Goal: Task Accomplishment & Management: Use online tool/utility

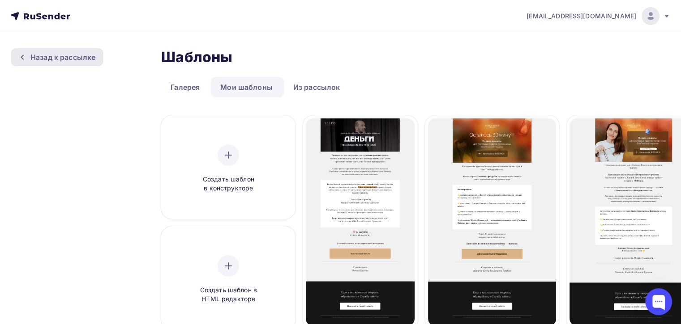
click at [50, 54] on div "Назад к рассылке" at bounding box center [62, 57] width 65 height 11
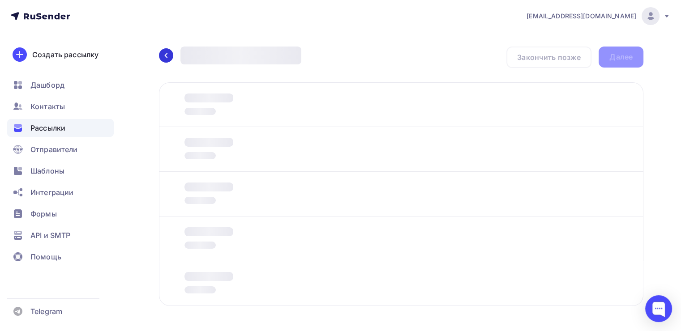
click at [163, 62] on div at bounding box center [166, 55] width 14 height 14
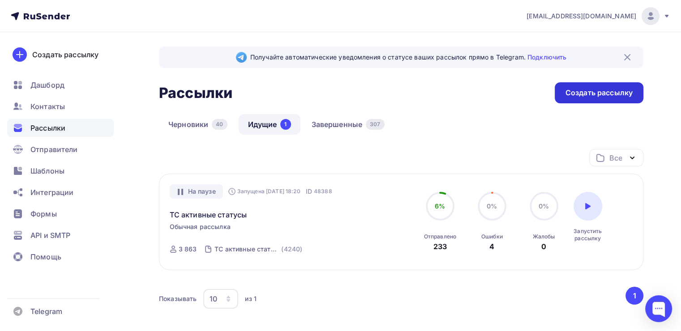
click at [566, 102] on div "Создать рассылку" at bounding box center [599, 92] width 89 height 21
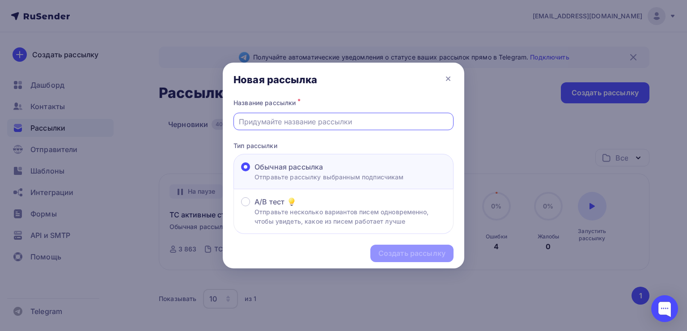
click at [262, 124] on input "text" at bounding box center [344, 121] width 210 height 11
paste input "Как привлечь деньги в свою жизнь?"
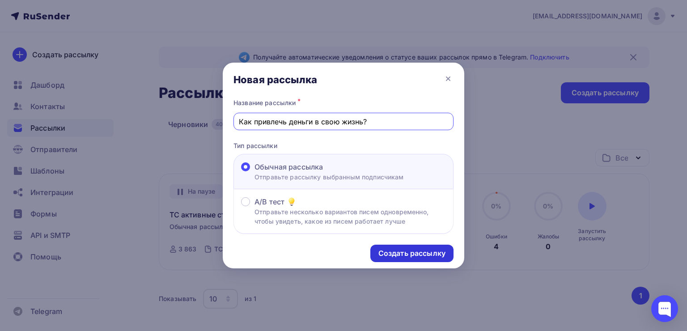
type input "Как привлечь деньги в свою жизнь?"
click at [396, 249] on div "Создать рассылку" at bounding box center [412, 253] width 67 height 10
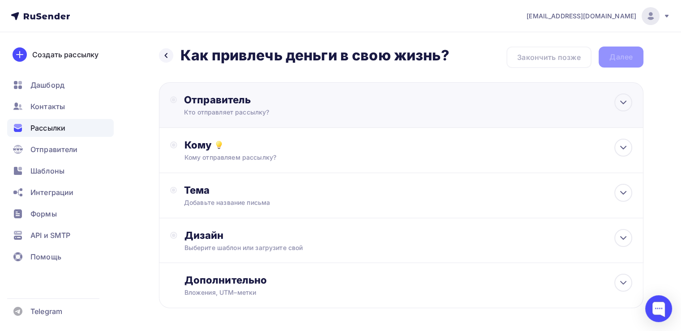
click at [339, 106] on div "Отправитель Кто отправляет рассылку? Email * tech@newlightconsult.com info@ut-n…" at bounding box center [281, 105] width 194 height 23
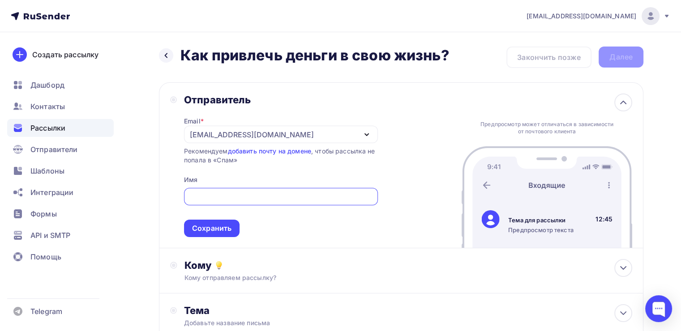
click at [213, 134] on div "[EMAIL_ADDRESS][DOMAIN_NAME]" at bounding box center [252, 134] width 124 height 11
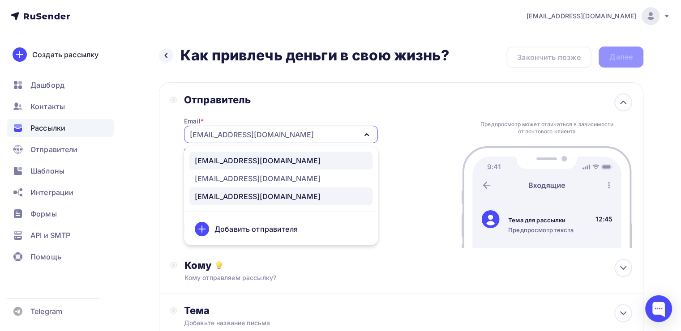
click at [213, 159] on div "info@ut-newlightconsult.com" at bounding box center [258, 160] width 126 height 11
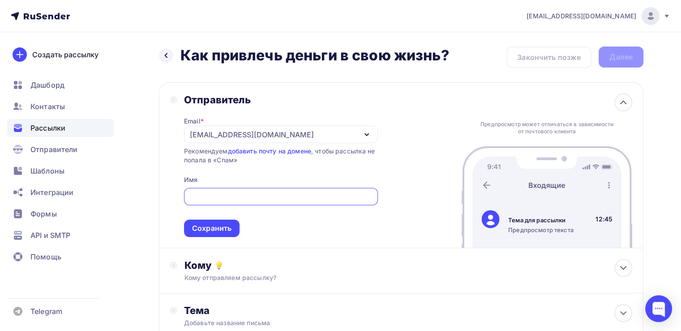
click at [202, 194] on input "text" at bounding box center [280, 197] width 183 height 11
type input "Леонид Тальпис"
click at [207, 225] on div "Сохранить" at bounding box center [211, 228] width 39 height 10
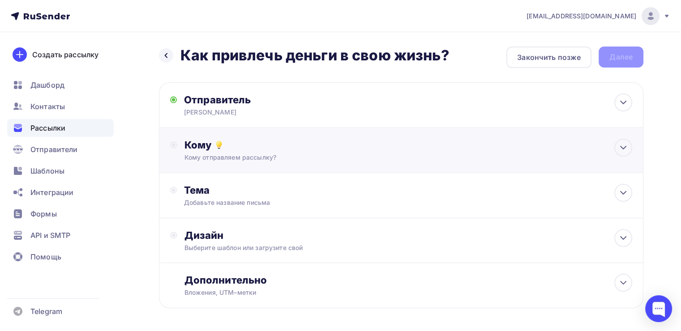
click at [231, 150] on div "Кому" at bounding box center [408, 145] width 448 height 13
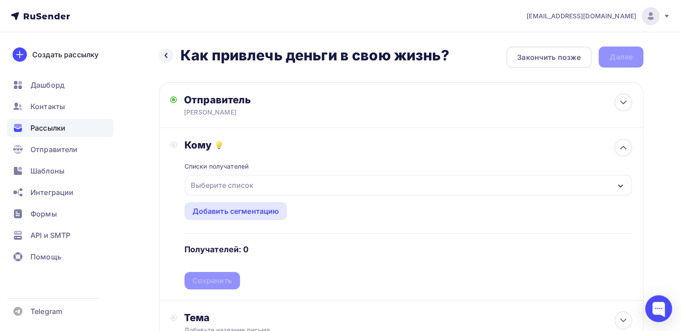
click at [219, 190] on div "Выберите список" at bounding box center [222, 185] width 70 height 16
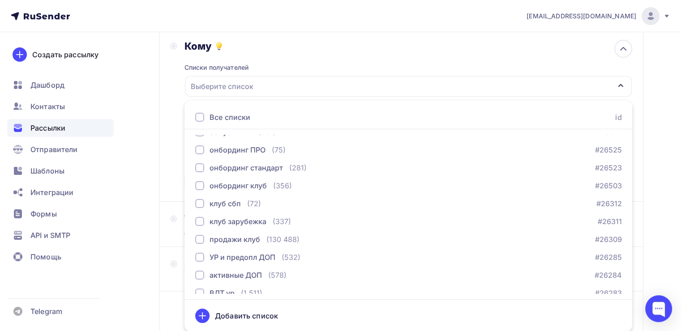
scroll to position [335, 0]
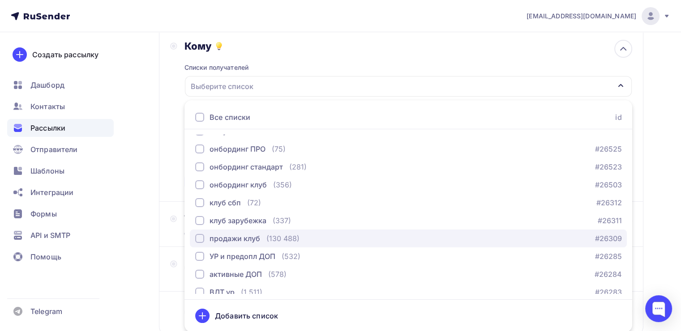
click at [197, 239] on div "button" at bounding box center [199, 238] width 9 height 9
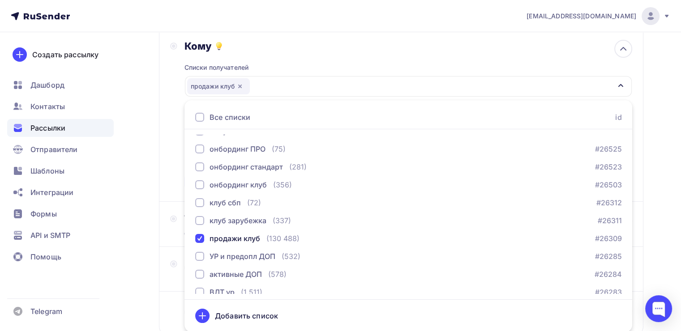
click at [164, 198] on div "Кому Списки получателей продажи клуб Все списки id PRO тариф (729) #26797 Бонус…" at bounding box center [401, 115] width 484 height 173
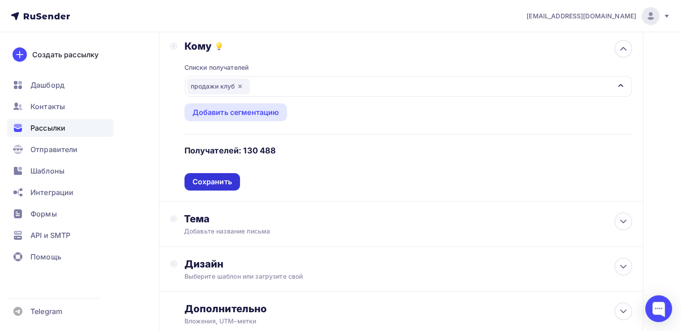
click at [218, 177] on div "Сохранить" at bounding box center [211, 182] width 39 height 10
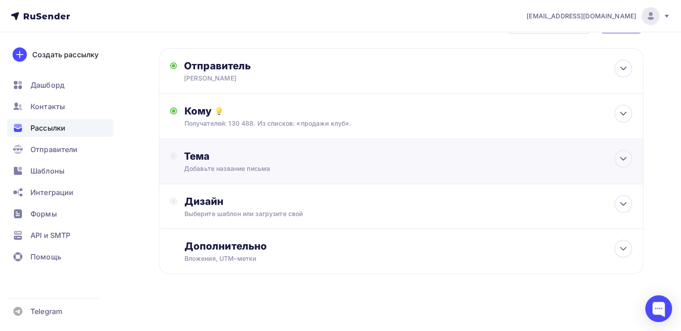
click at [221, 158] on div "Тема" at bounding box center [272, 156] width 177 height 13
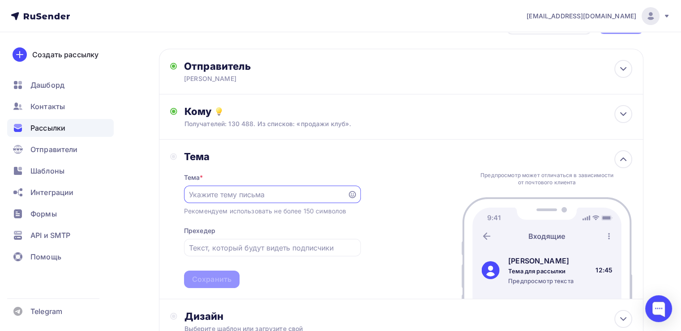
scroll to position [0, 0]
click at [237, 199] on input "text" at bounding box center [265, 195] width 153 height 11
paste input "Как привлечь деньги в свою жизнь?"
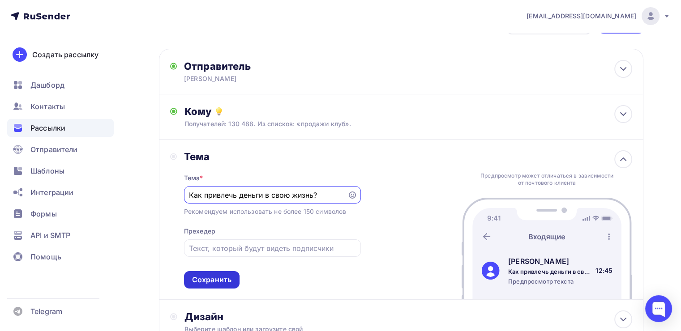
type input "Как привлечь деньги в свою жизнь?"
click at [214, 275] on div "Сохранить" at bounding box center [211, 280] width 39 height 10
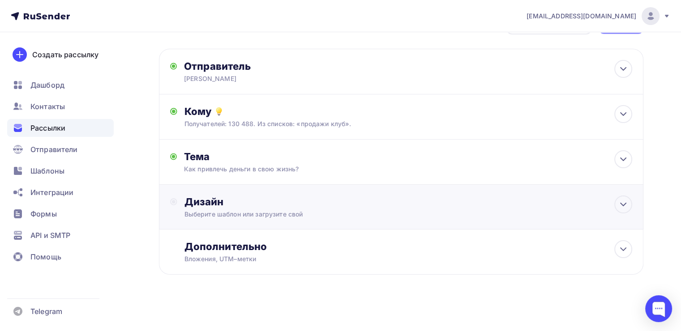
click at [247, 201] on div "Дизайн" at bounding box center [408, 202] width 448 height 13
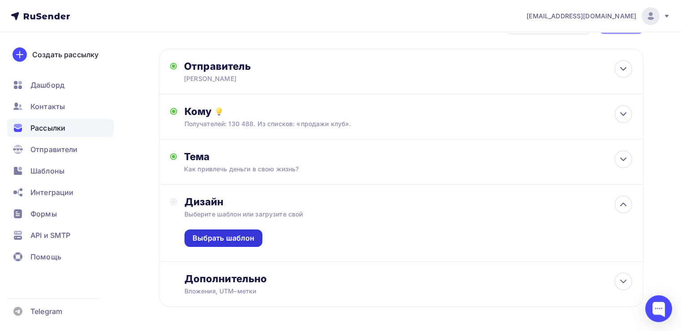
click at [237, 231] on div "Выбрать шаблон" at bounding box center [223, 238] width 78 height 17
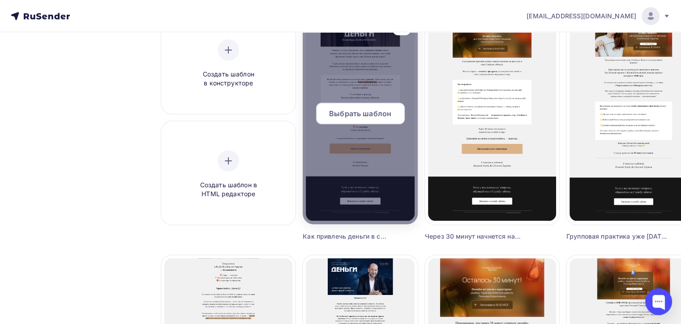
scroll to position [111, 0]
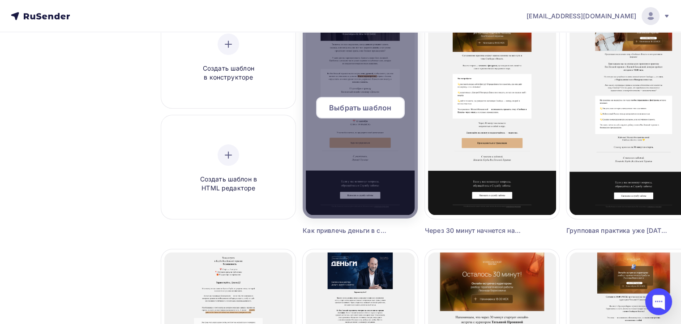
click at [362, 121] on div "Выбрать шаблон" at bounding box center [360, 111] width 115 height 29
click at [366, 107] on span "Выбрать шаблон" at bounding box center [360, 107] width 62 height 11
